Goal: Navigation & Orientation: Find specific page/section

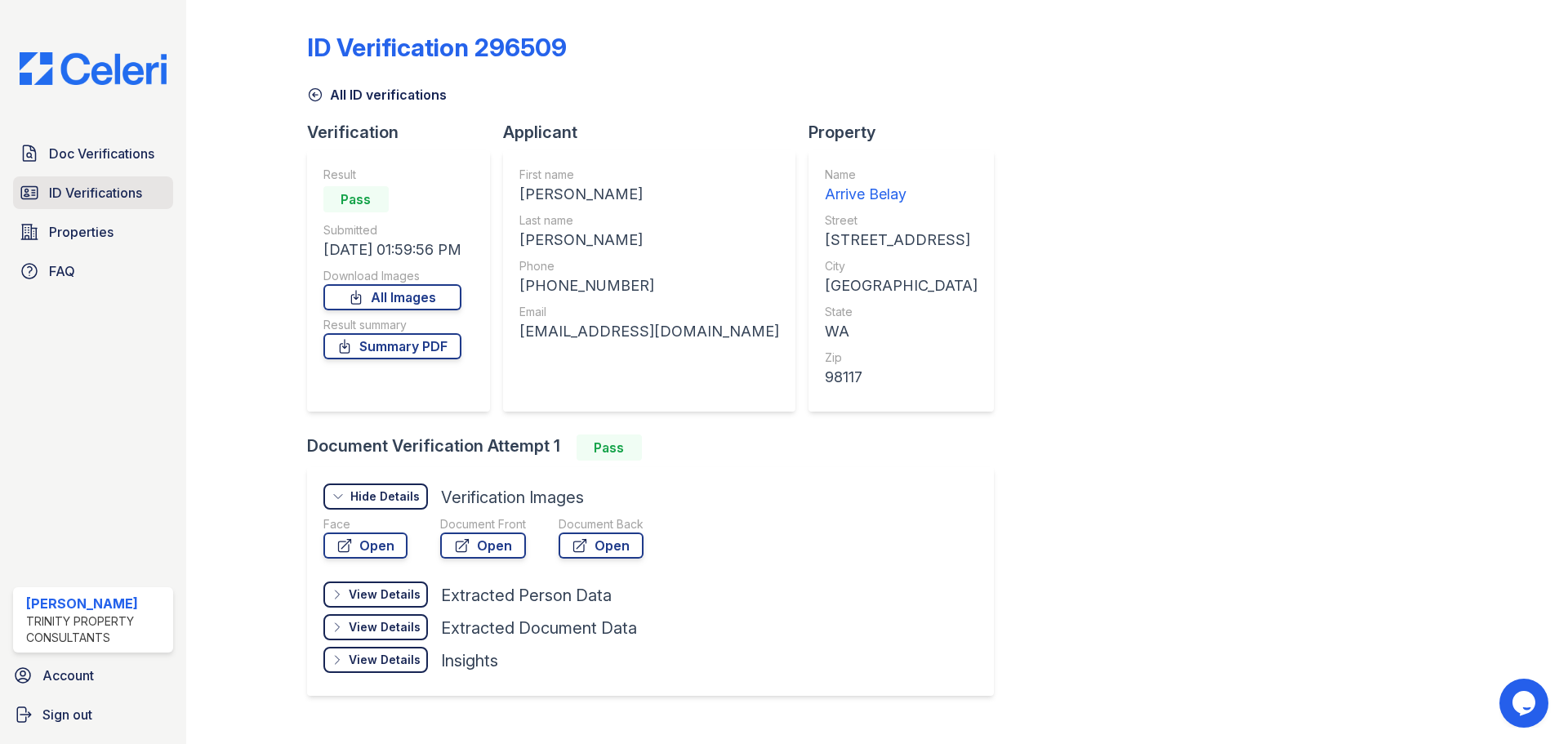
click at [98, 182] on link "ID Verifications" at bounding box center [93, 192] width 160 height 32
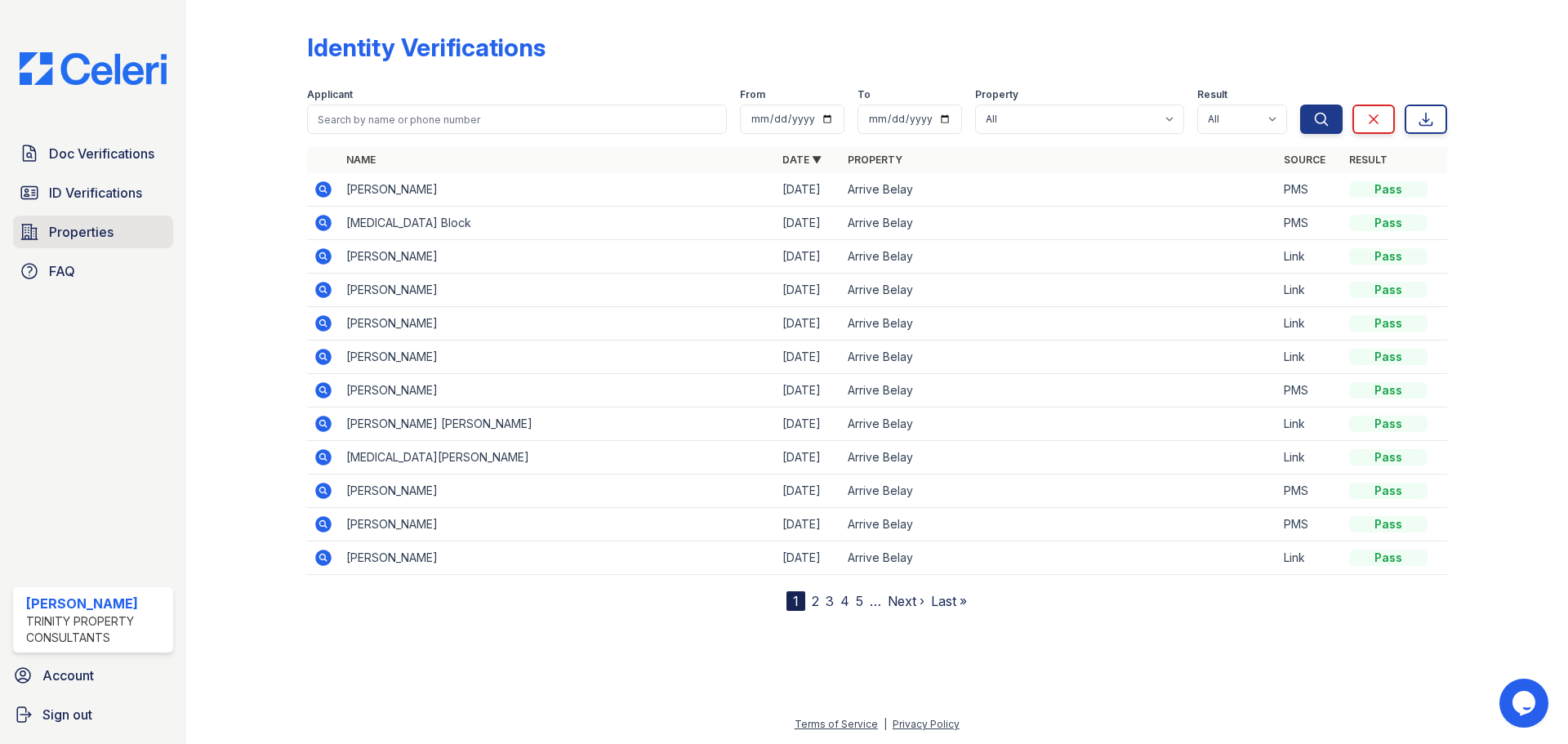
click at [108, 245] on link "Properties" at bounding box center [93, 232] width 160 height 32
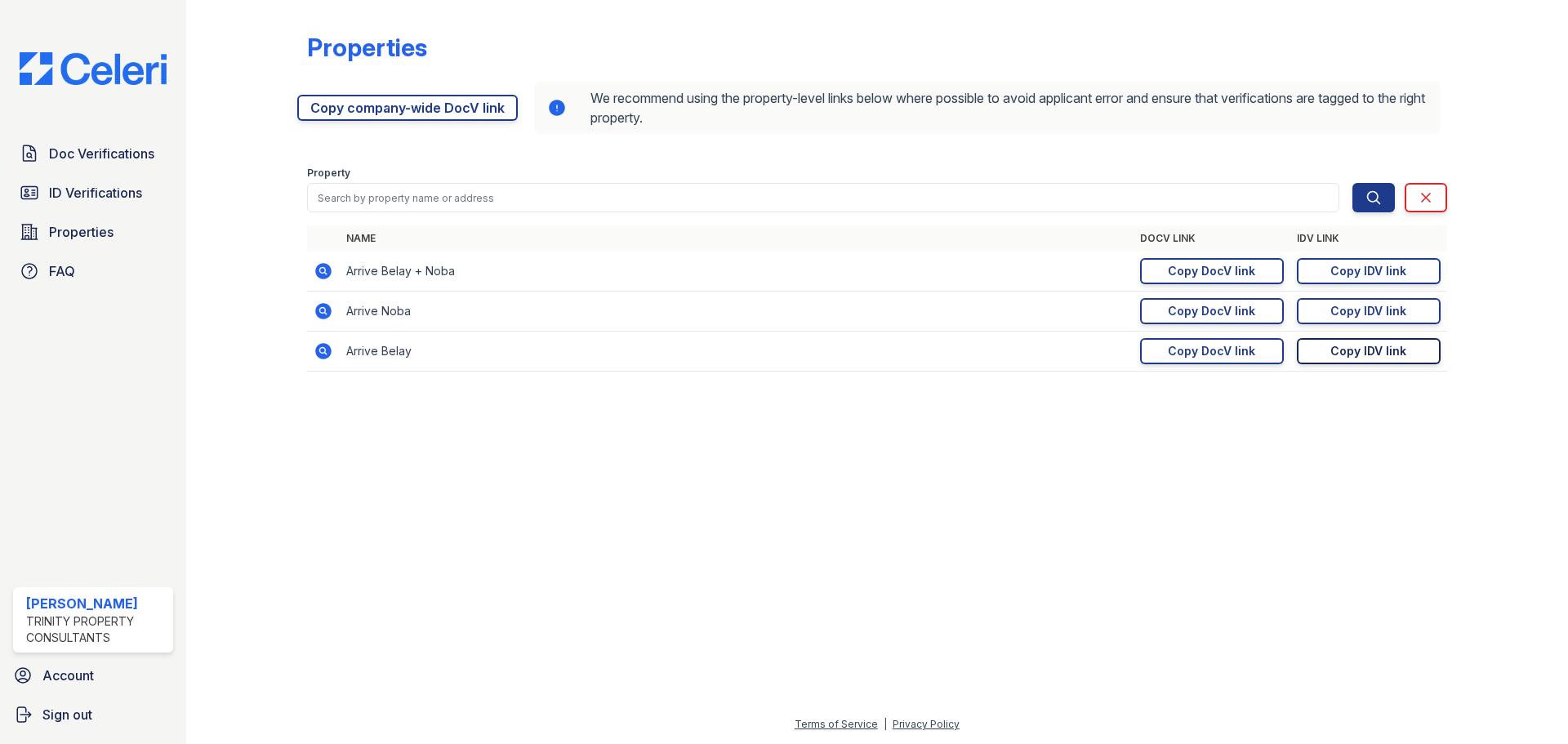
click at [1395, 350] on div "Copy IDV link" at bounding box center [1368, 351] width 76 height 16
click at [74, 189] on span "ID Verifications" at bounding box center [95, 192] width 93 height 20
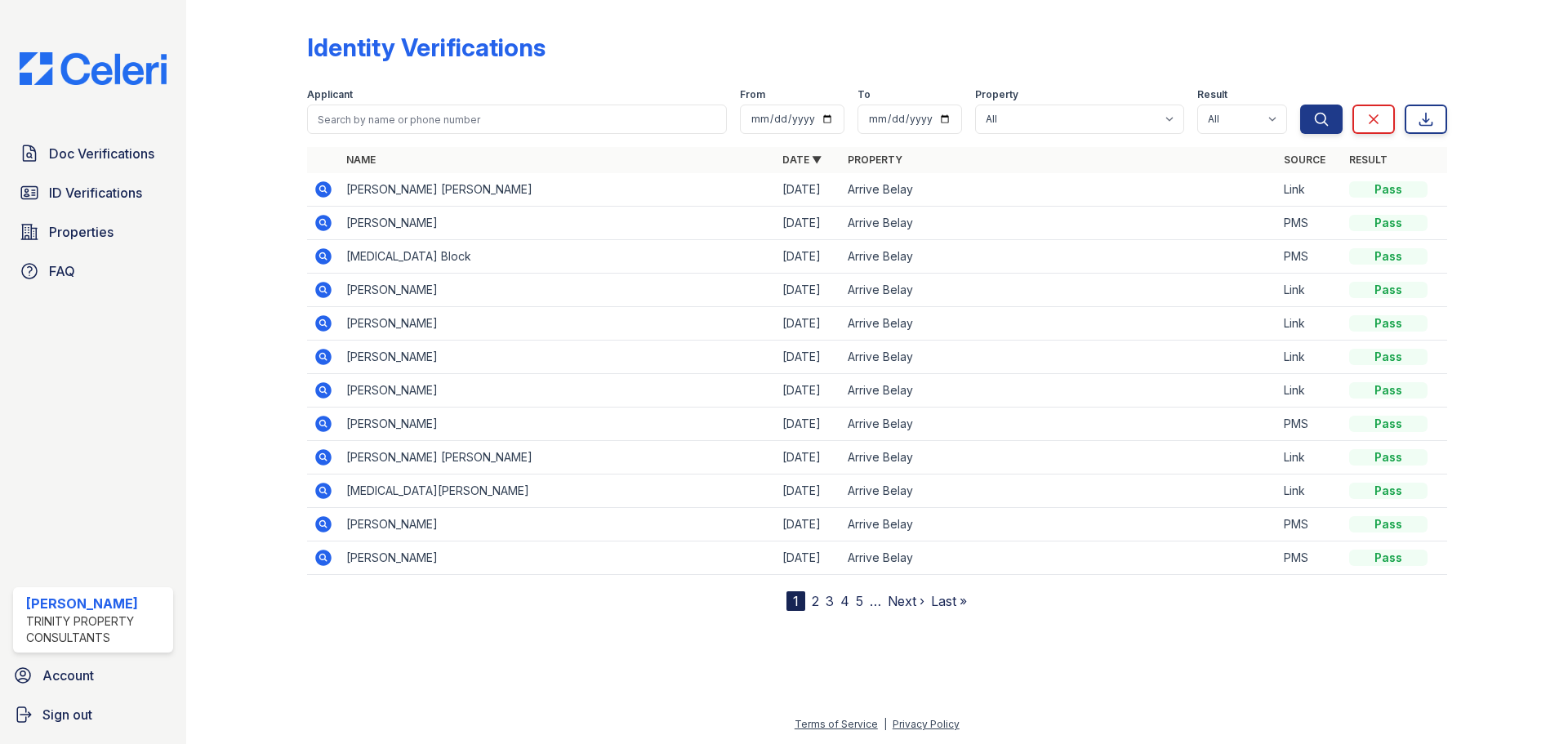
click at [324, 192] on icon at bounding box center [322, 189] width 16 height 16
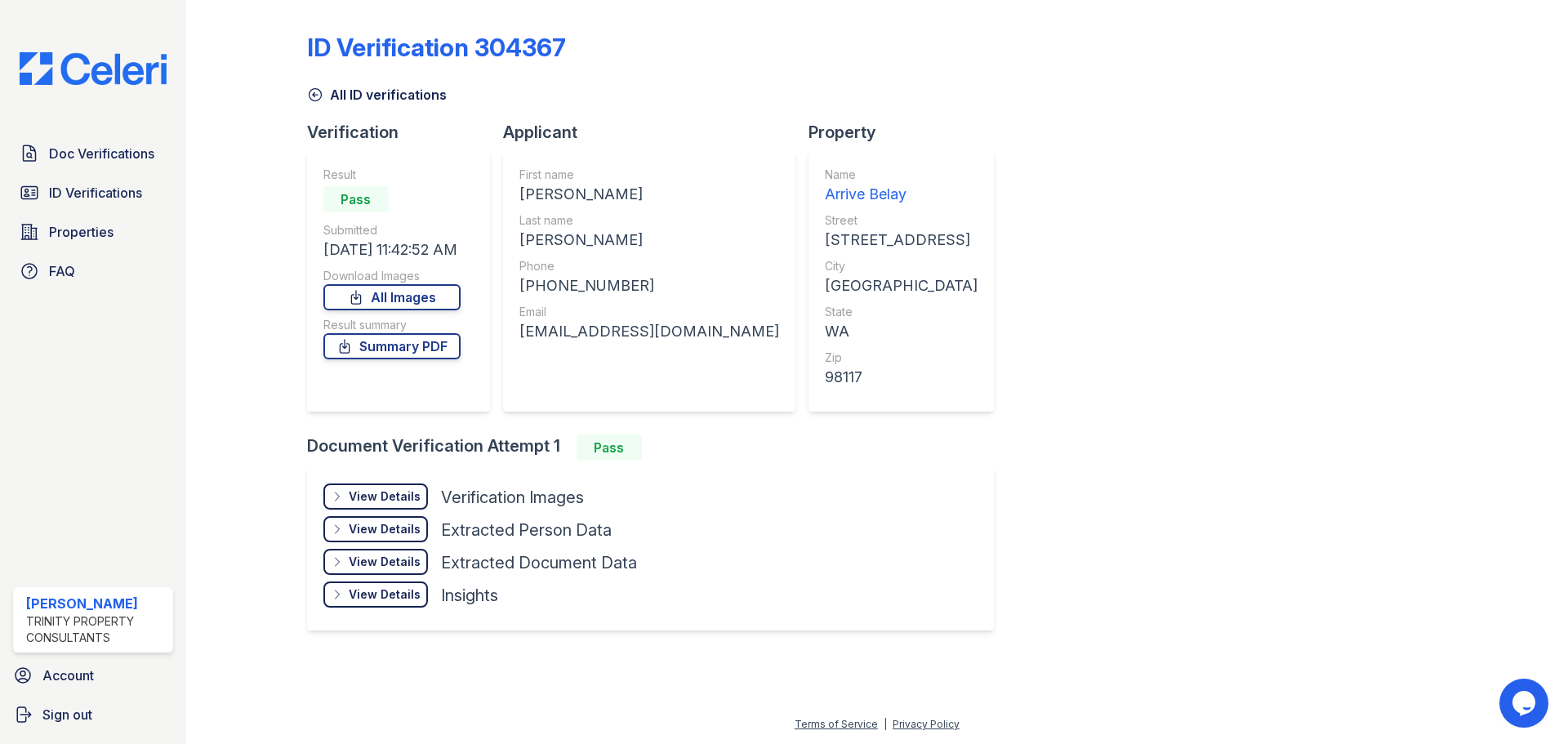
click at [367, 489] on div "View Details" at bounding box center [385, 496] width 71 height 16
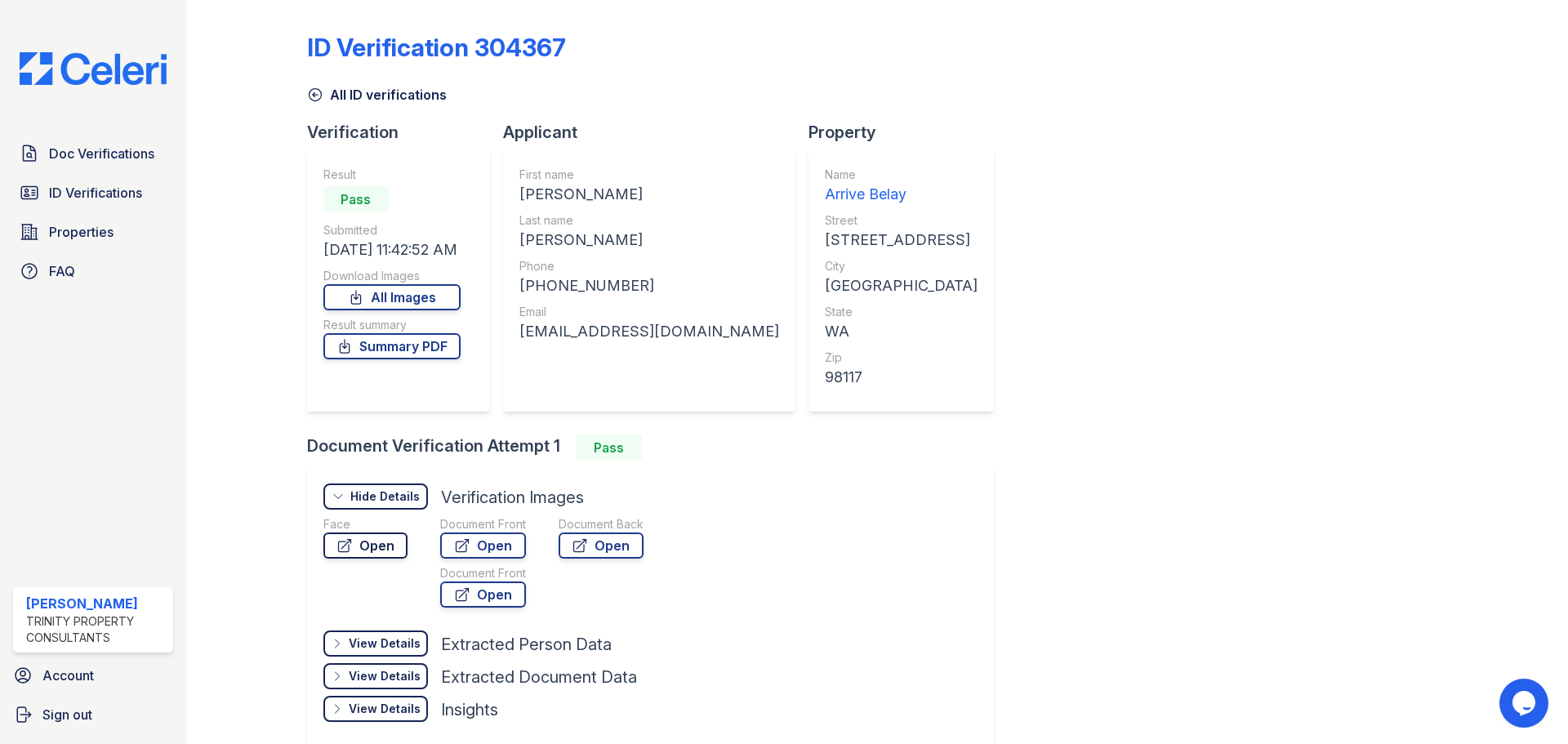
click at [368, 543] on link "Open" at bounding box center [365, 546] width 84 height 26
click at [502, 539] on link "Open" at bounding box center [482, 546] width 86 height 26
click at [114, 157] on span "Doc Verifications" at bounding box center [102, 153] width 105 height 20
